Goal: Task Accomplishment & Management: Use online tool/utility

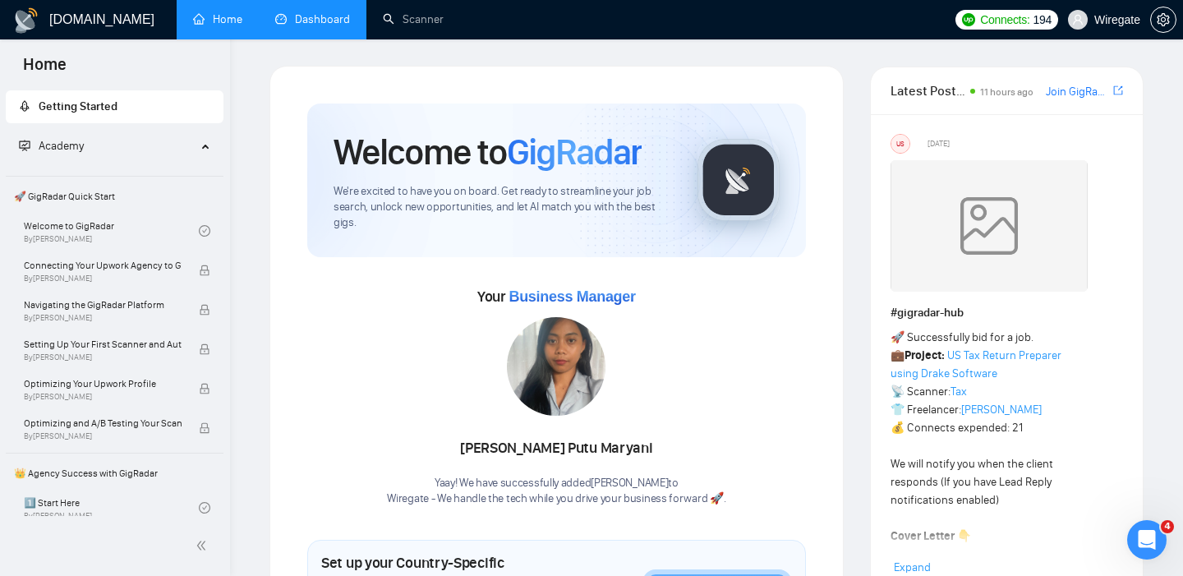
click at [321, 26] on link "Dashboard" at bounding box center [312, 19] width 75 height 14
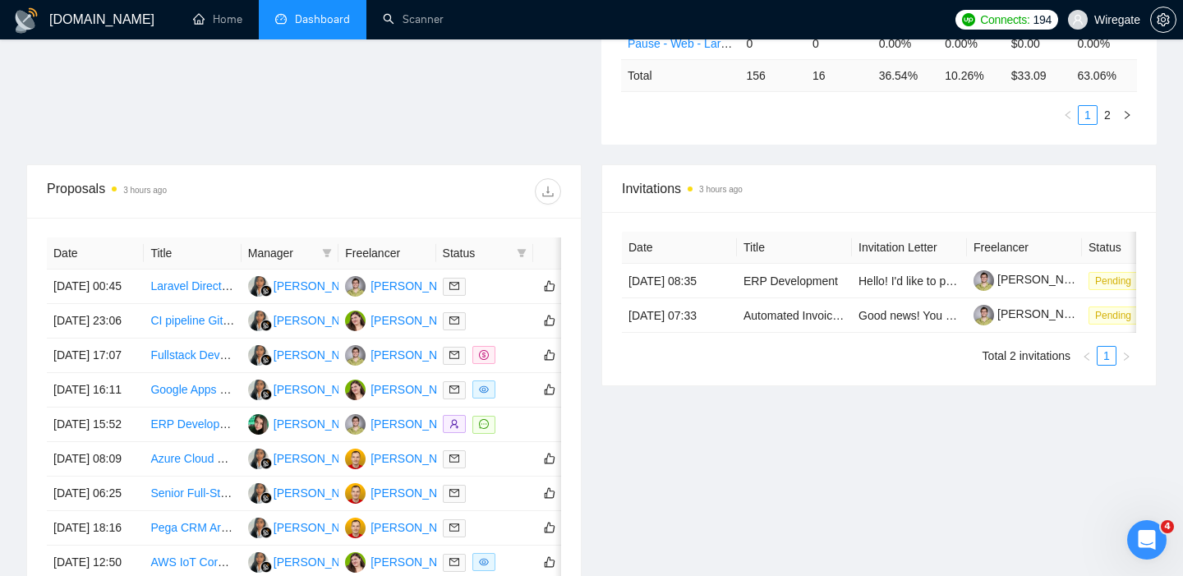
scroll to position [511, 0]
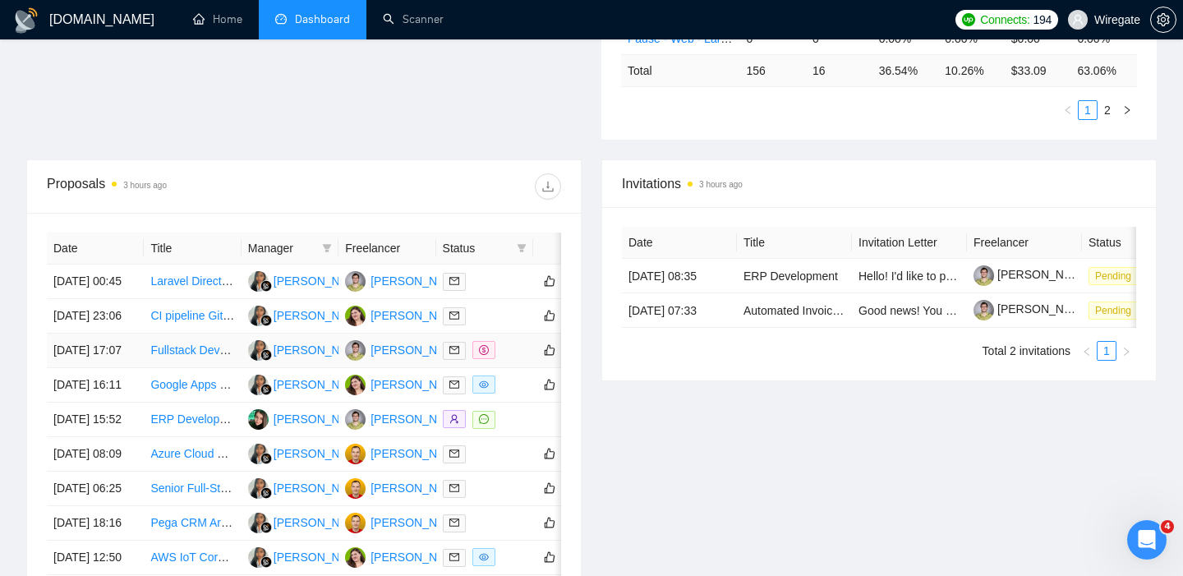
click at [167, 356] on link "Fullstack Developer Needed: Laravel & Vue 3 Specialist" at bounding box center [292, 349] width 285 height 13
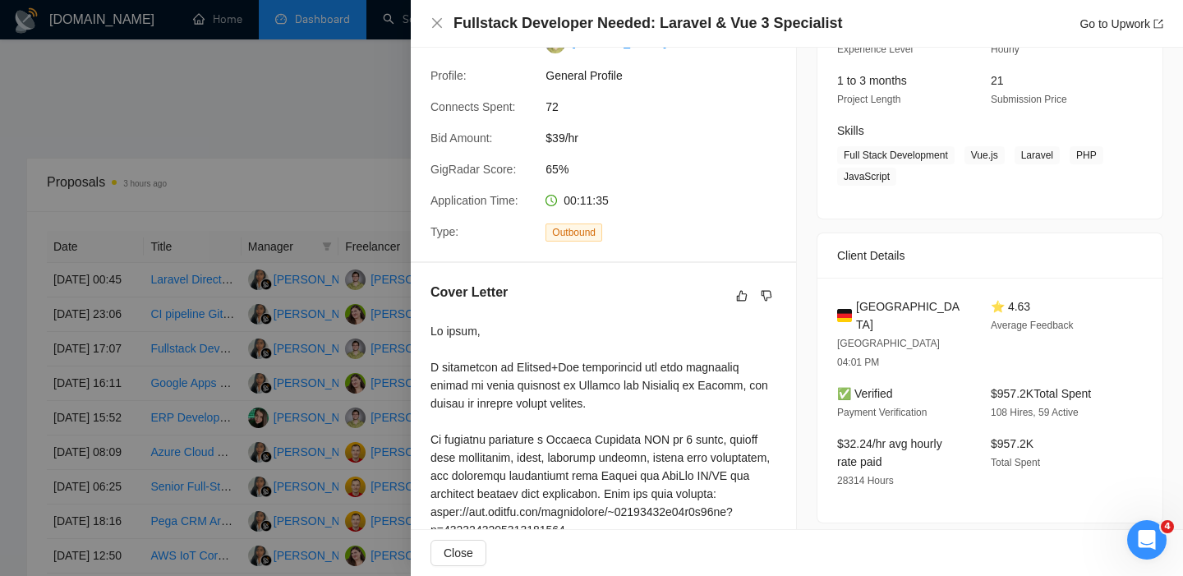
scroll to position [0, 0]
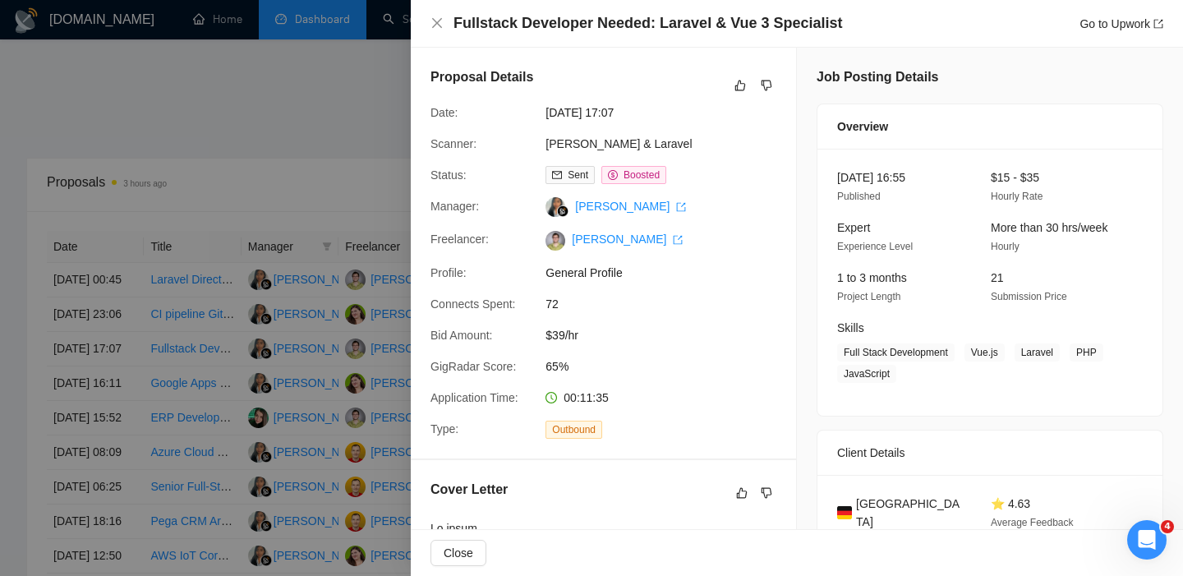
click at [429, 25] on div "Fullstack Developer Needed: Laravel & Vue 3 Specialist Go to Upwork" at bounding box center [797, 24] width 772 height 48
click at [434, 22] on icon "close" at bounding box center [436, 22] width 13 height 13
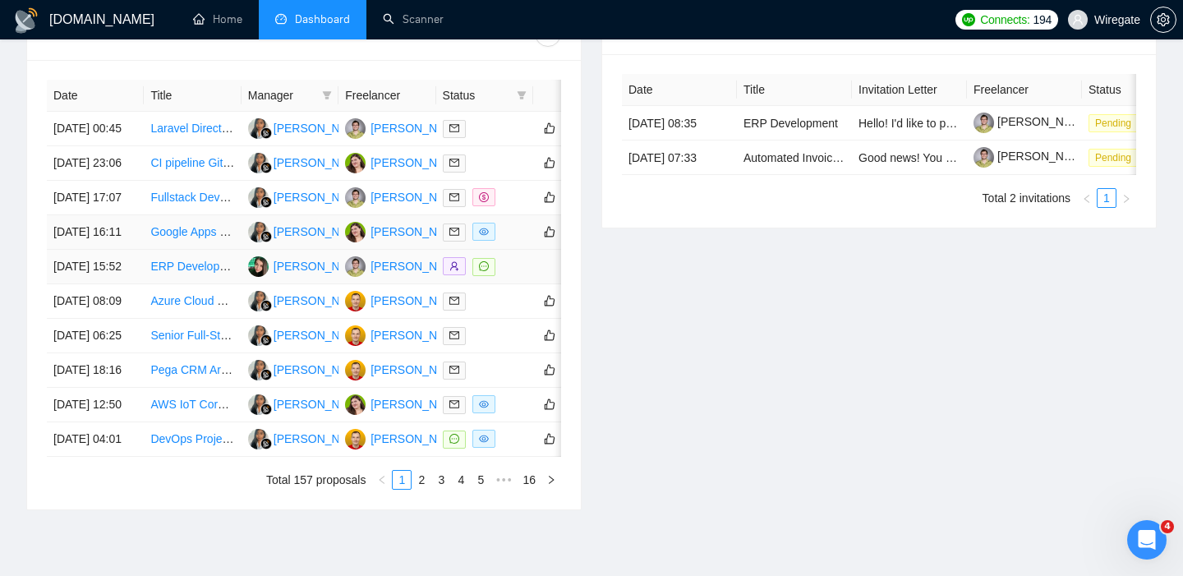
scroll to position [664, 0]
click at [84, 249] on td "[DATE] 16:11" at bounding box center [95, 231] width 97 height 34
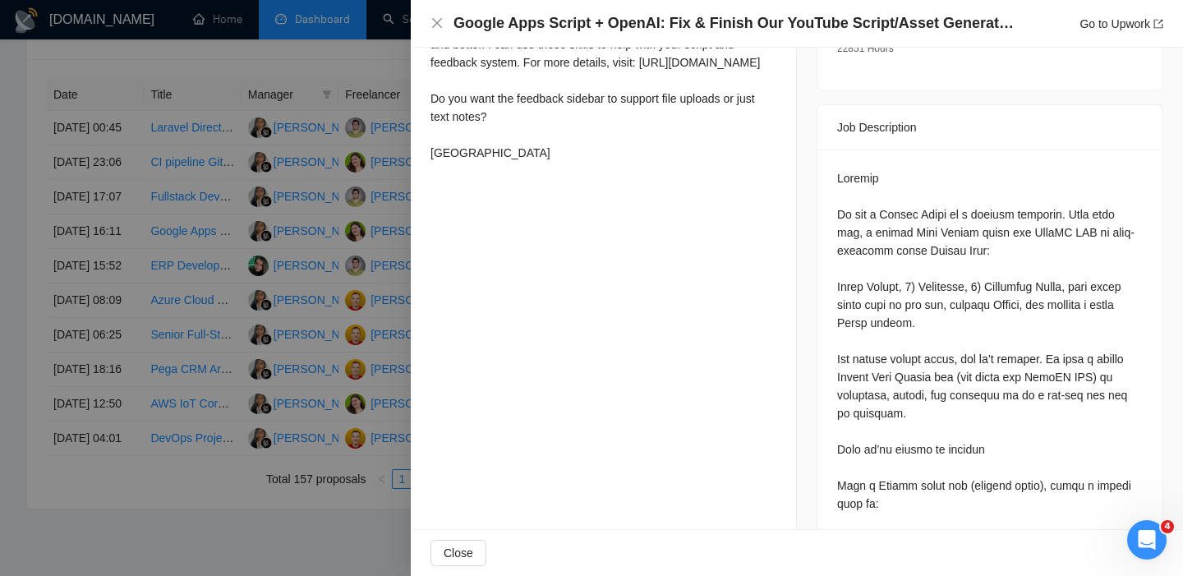
scroll to position [0, 0]
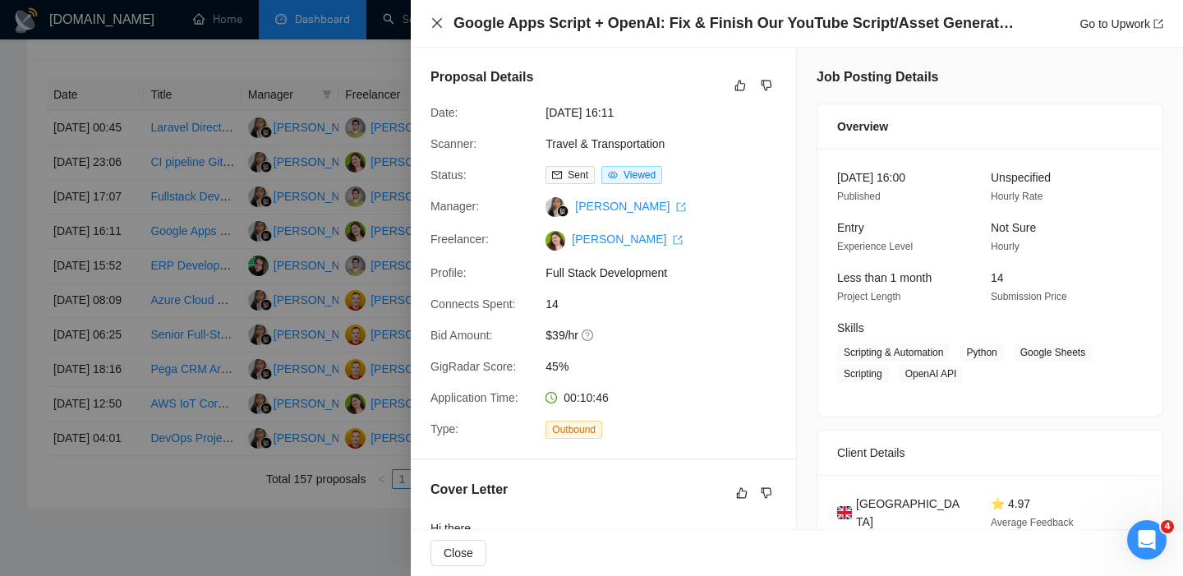
click at [437, 24] on icon "close" at bounding box center [437, 23] width 10 height 10
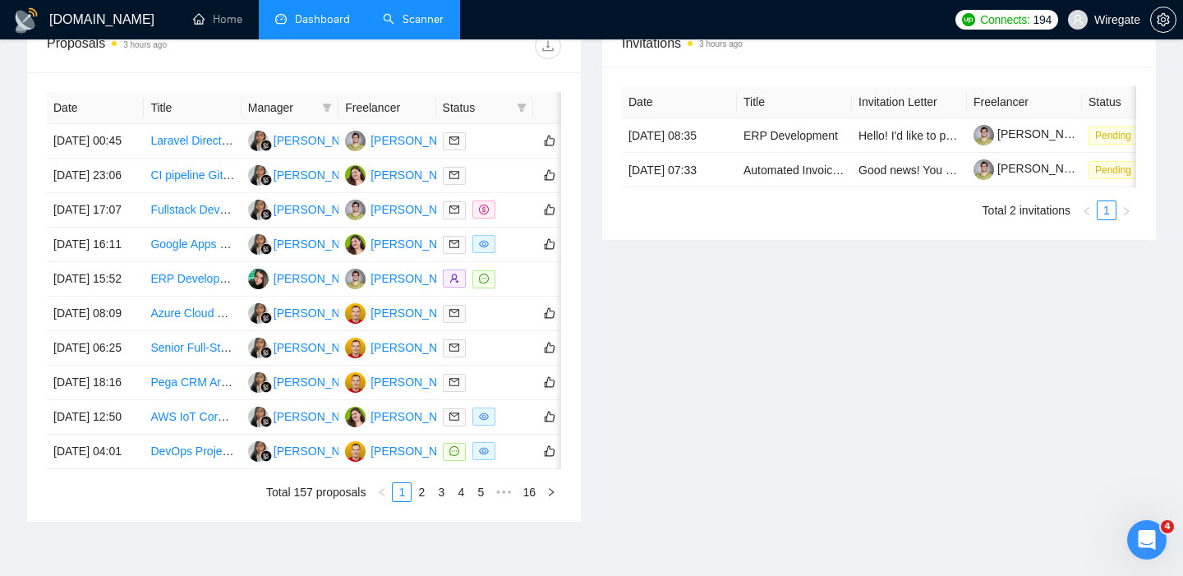
scroll to position [652, 0]
click at [411, 26] on link "Scanner" at bounding box center [413, 19] width 61 height 14
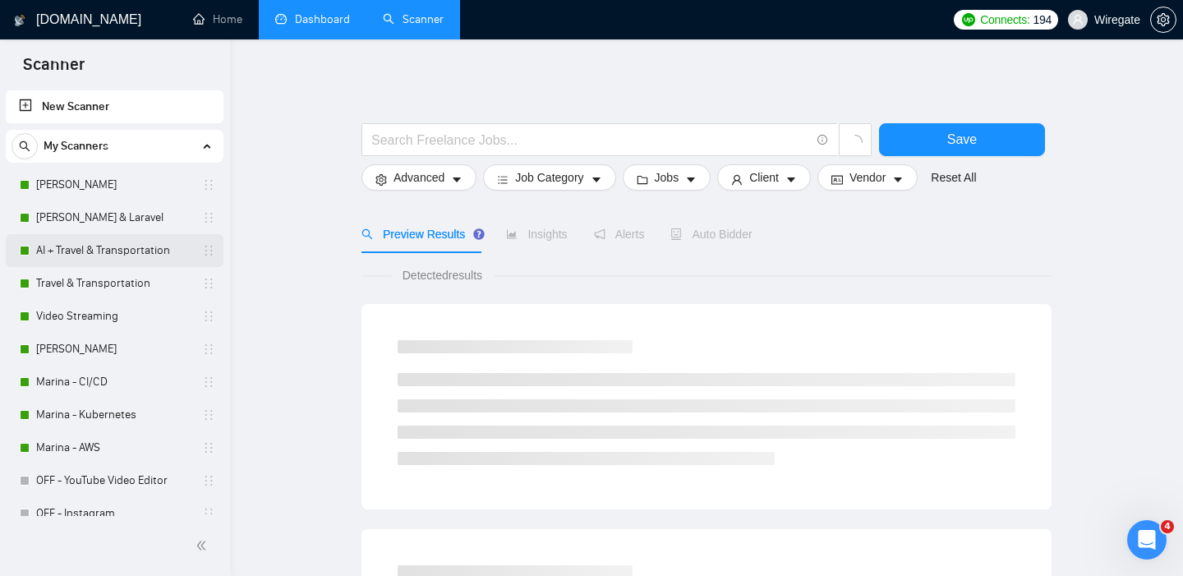
click at [108, 252] on link "AI + Travel & Transportation" at bounding box center [114, 250] width 156 height 33
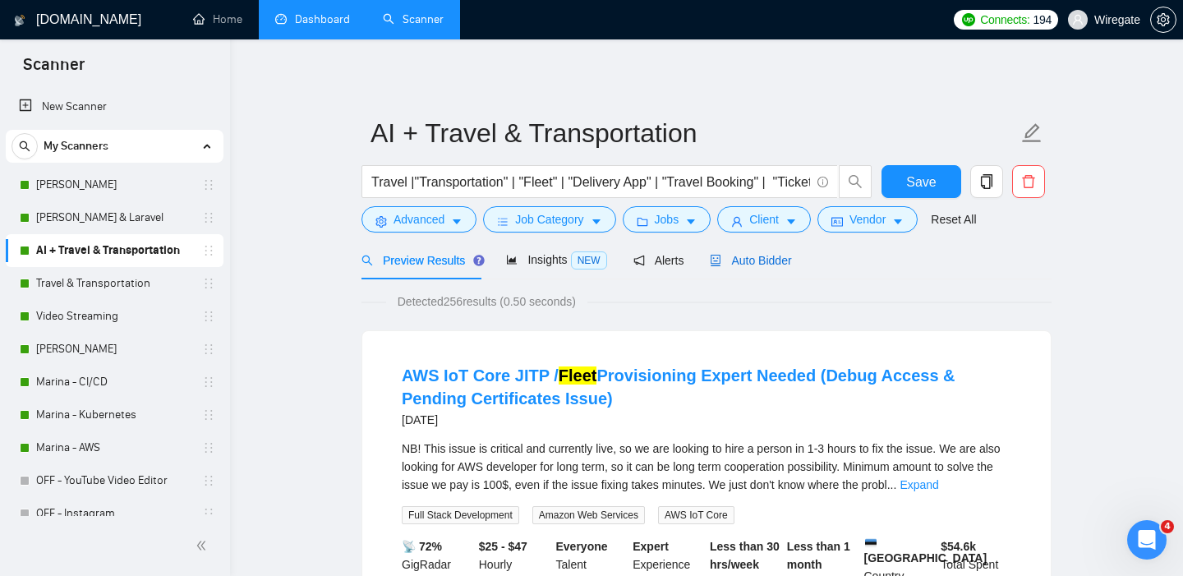
drag, startPoint x: 748, startPoint y: 255, endPoint x: 731, endPoint y: 289, distance: 38.6
click at [748, 255] on span "Auto Bidder" at bounding box center [750, 260] width 81 height 13
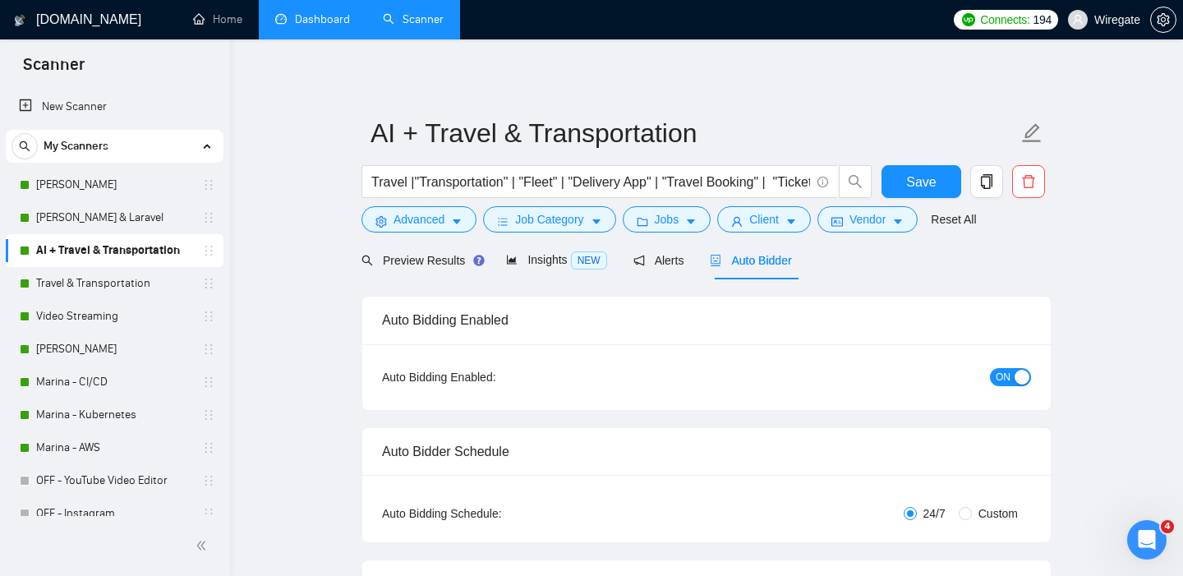
checkbox input "true"
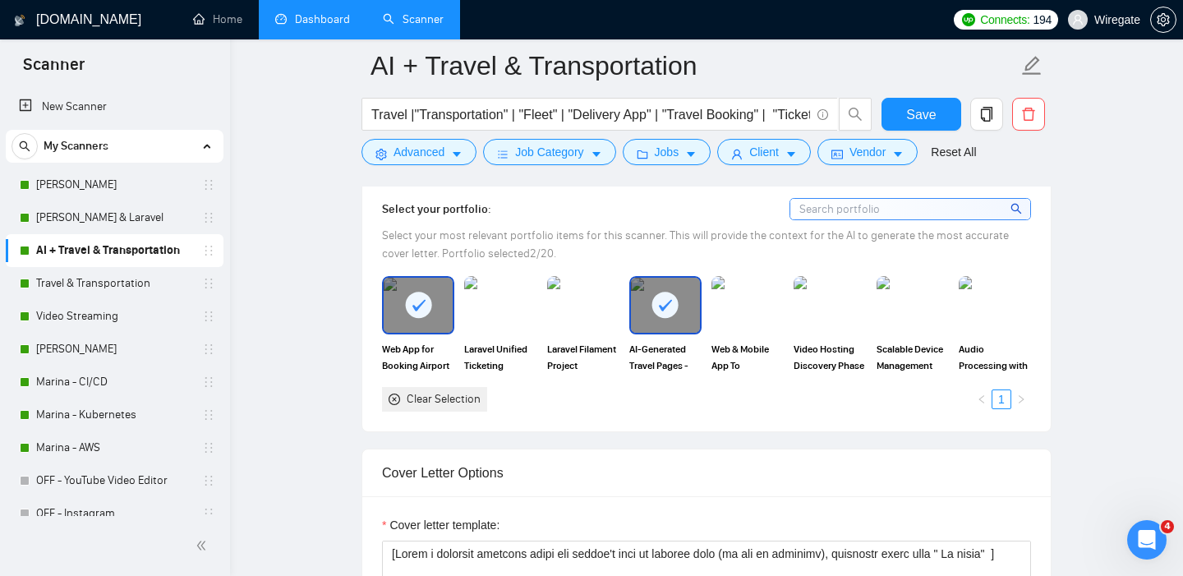
scroll to position [1469, 0]
drag, startPoint x: 379, startPoint y: 348, endPoint x: 457, endPoint y: 369, distance: 79.9
click at [457, 369] on div "Web App for Booking Airport Transfers" at bounding box center [418, 326] width 82 height 97
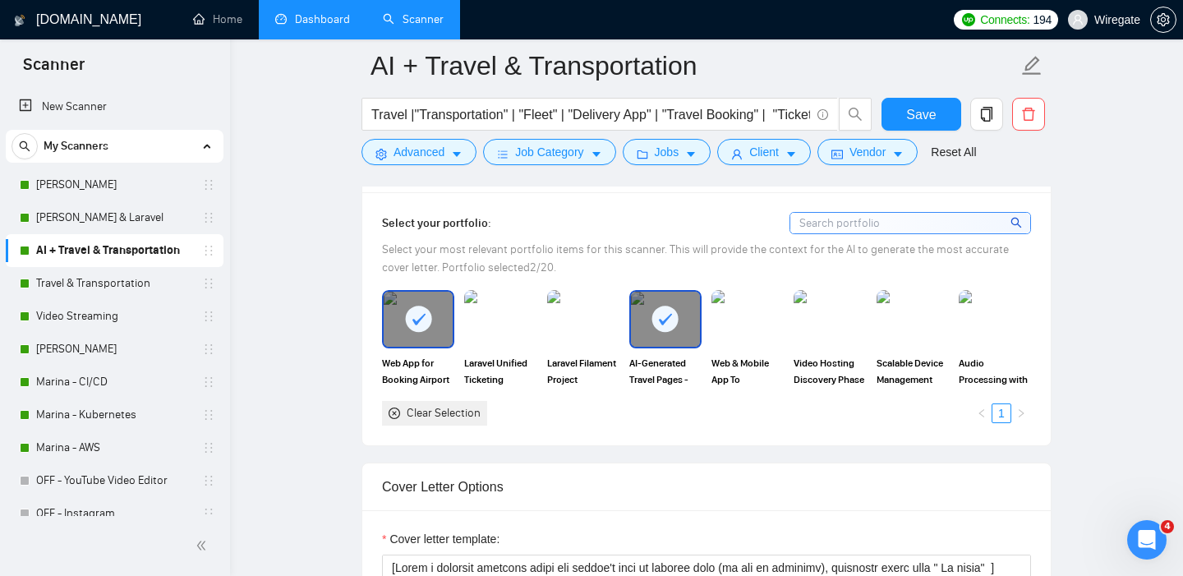
scroll to position [1456, 0]
drag, startPoint x: 101, startPoint y: 289, endPoint x: 199, endPoint y: 288, distance: 97.7
click at [101, 289] on link "Travel & Transportation" at bounding box center [114, 283] width 156 height 33
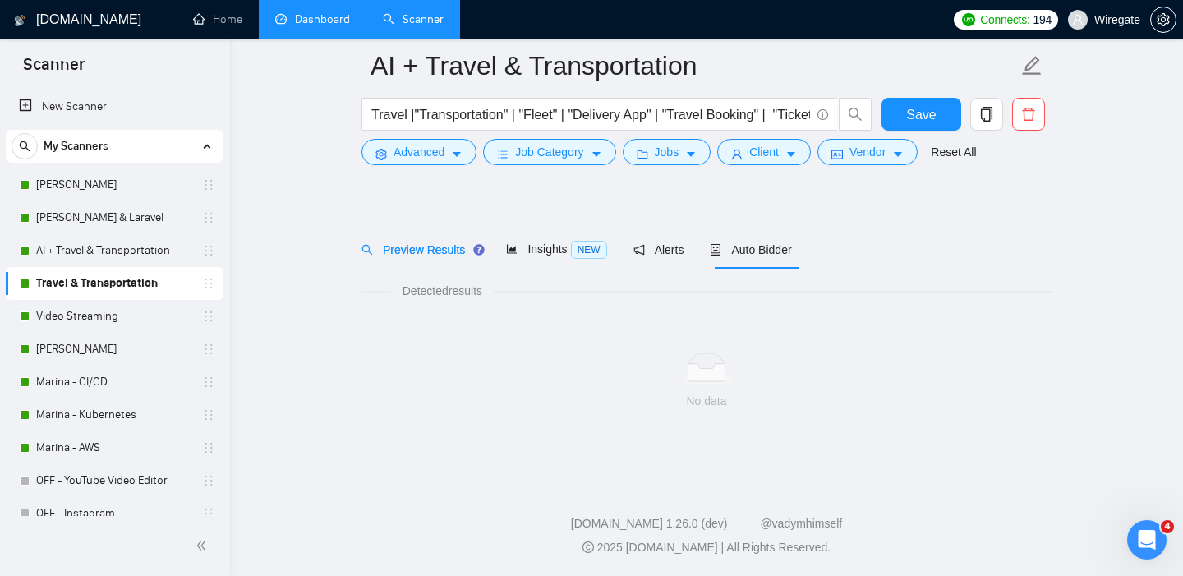
scroll to position [24, 0]
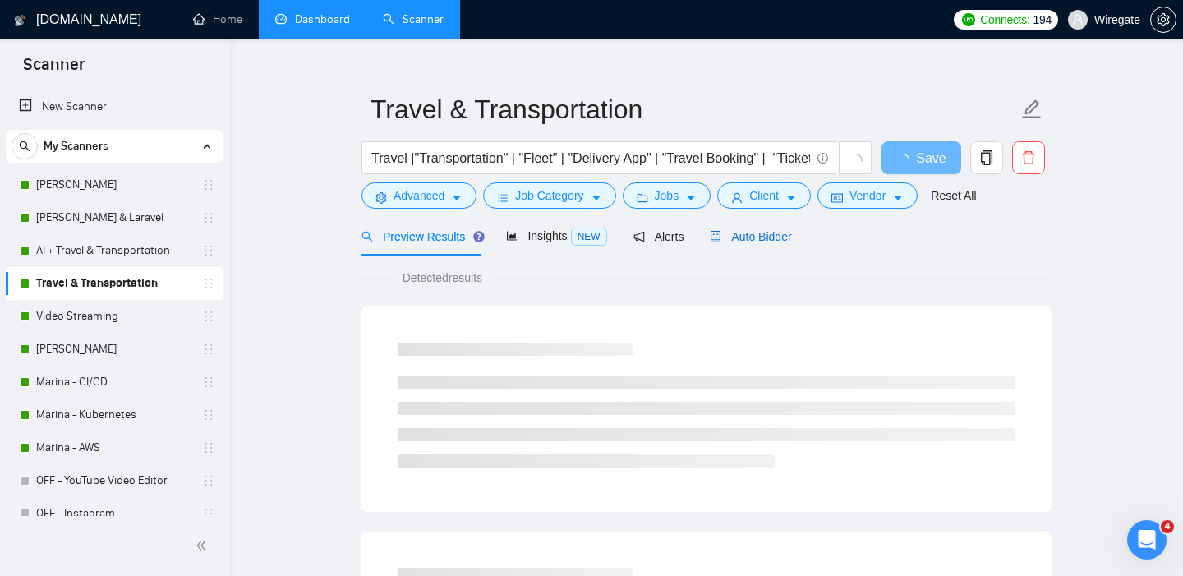
click at [770, 237] on span "Auto Bidder" at bounding box center [750, 236] width 81 height 13
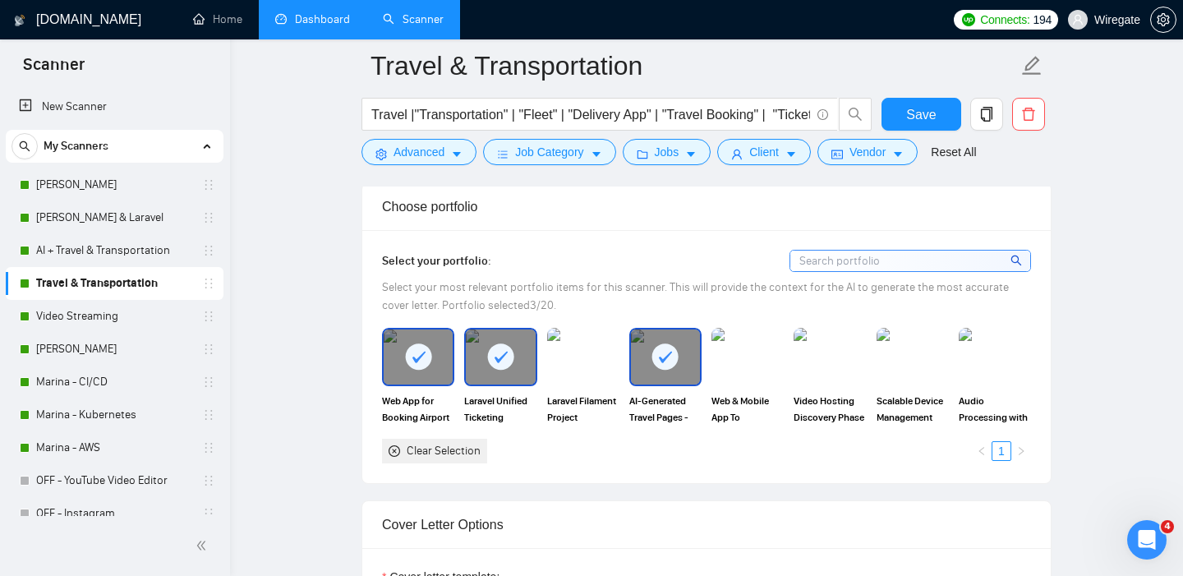
scroll to position [1296, 0]
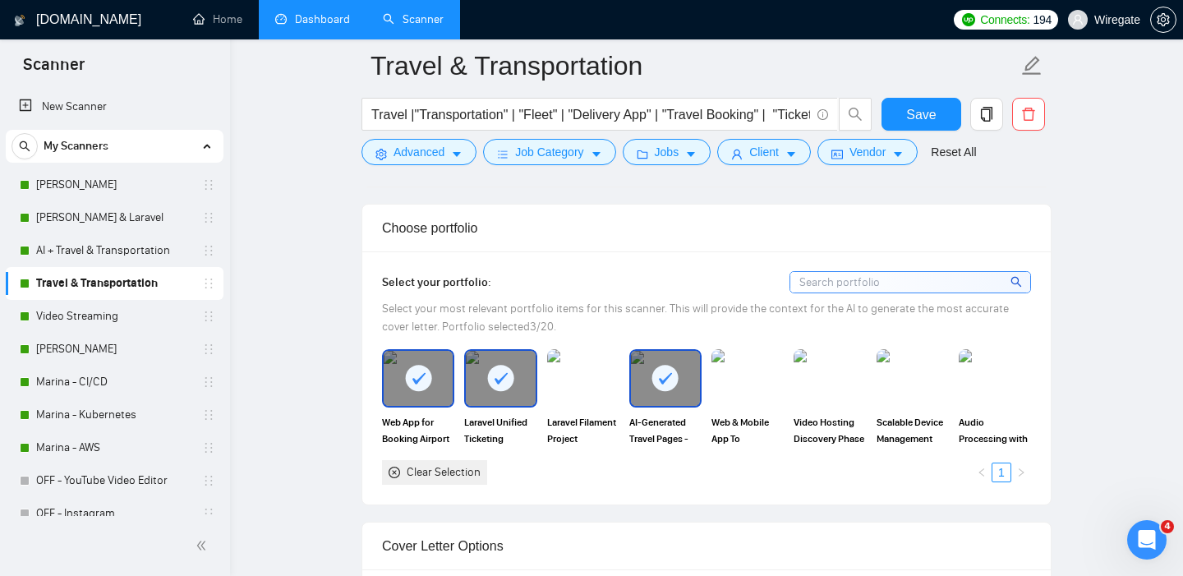
click at [306, 14] on link "Dashboard" at bounding box center [312, 19] width 75 height 14
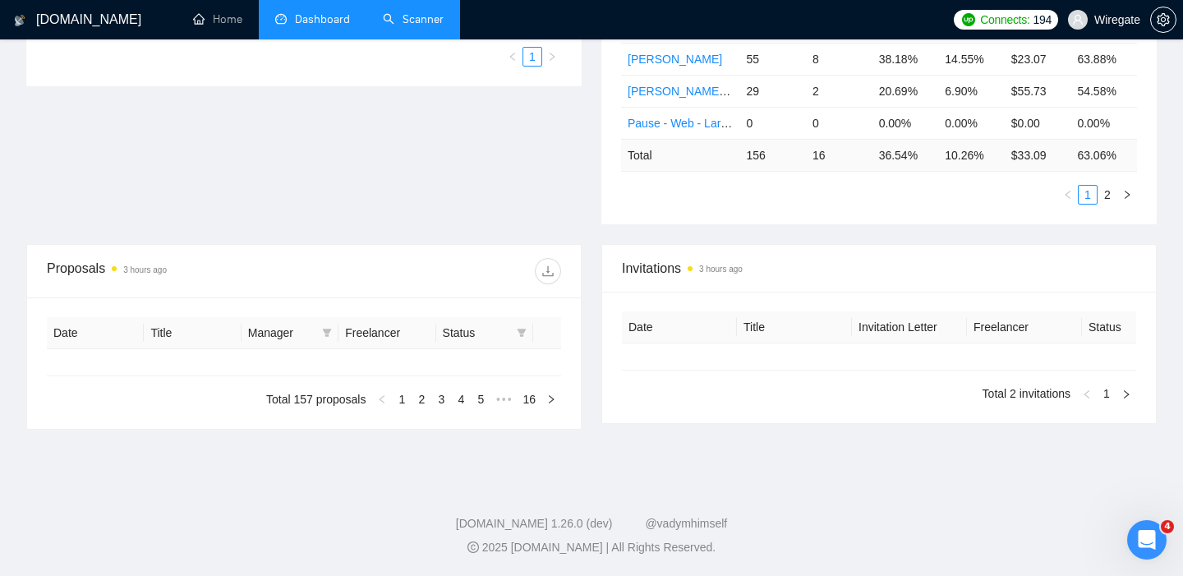
type input "[DATE]"
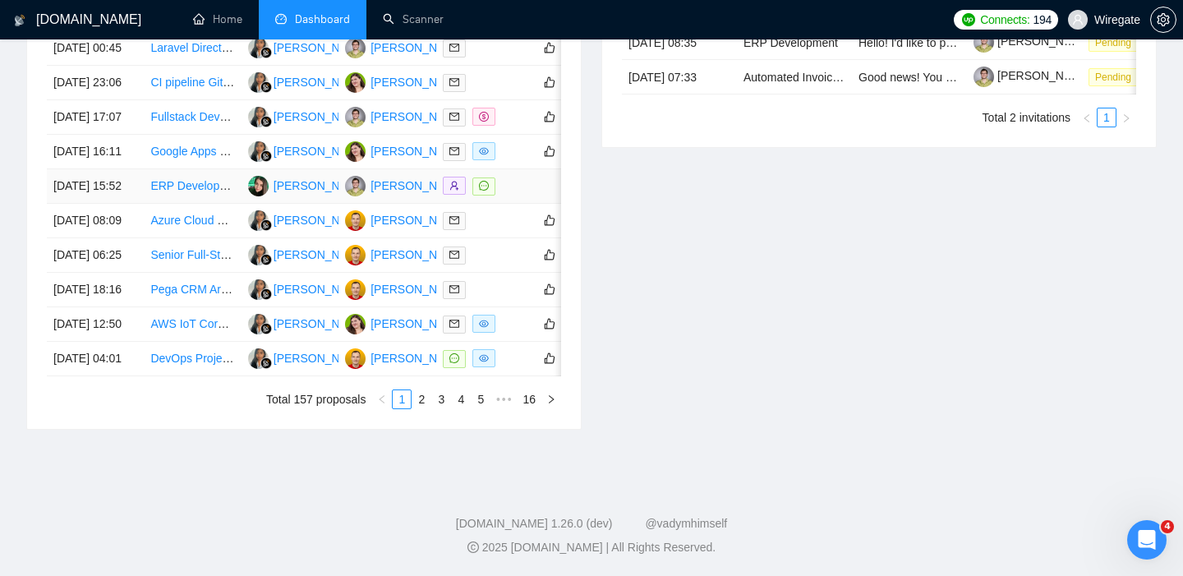
scroll to position [900, 0]
click at [423, 398] on link "2" at bounding box center [421, 399] width 18 height 18
